Goal: Register for event/course

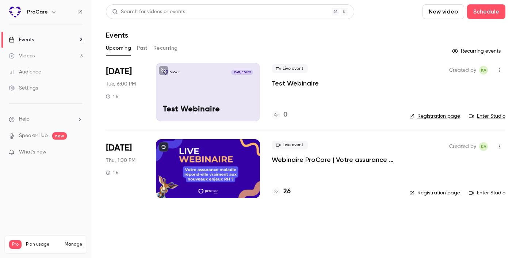
click at [28, 38] on div "Events" at bounding box center [21, 39] width 25 height 7
click at [497, 11] on button "Schedule" at bounding box center [486, 11] width 38 height 15
click at [339, 133] on div at bounding box center [260, 129] width 520 height 258
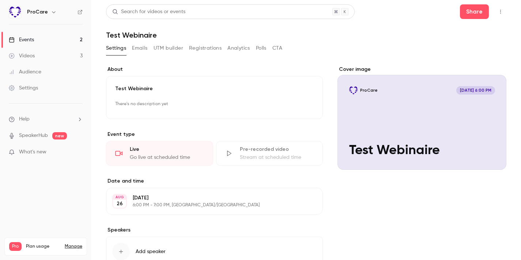
click at [53, 32] on link "Events 2" at bounding box center [45, 40] width 91 height 16
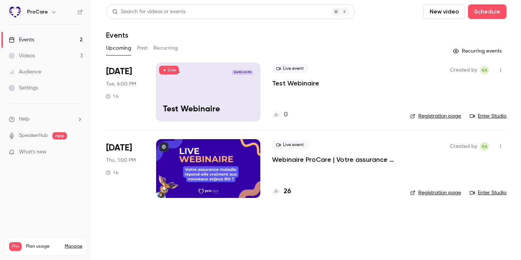
click at [502, 115] on link "Enter Studio" at bounding box center [487, 116] width 37 height 7
click at [482, 113] on link "Enter Studio" at bounding box center [487, 116] width 37 height 7
